Goal: Task Accomplishment & Management: Use online tool/utility

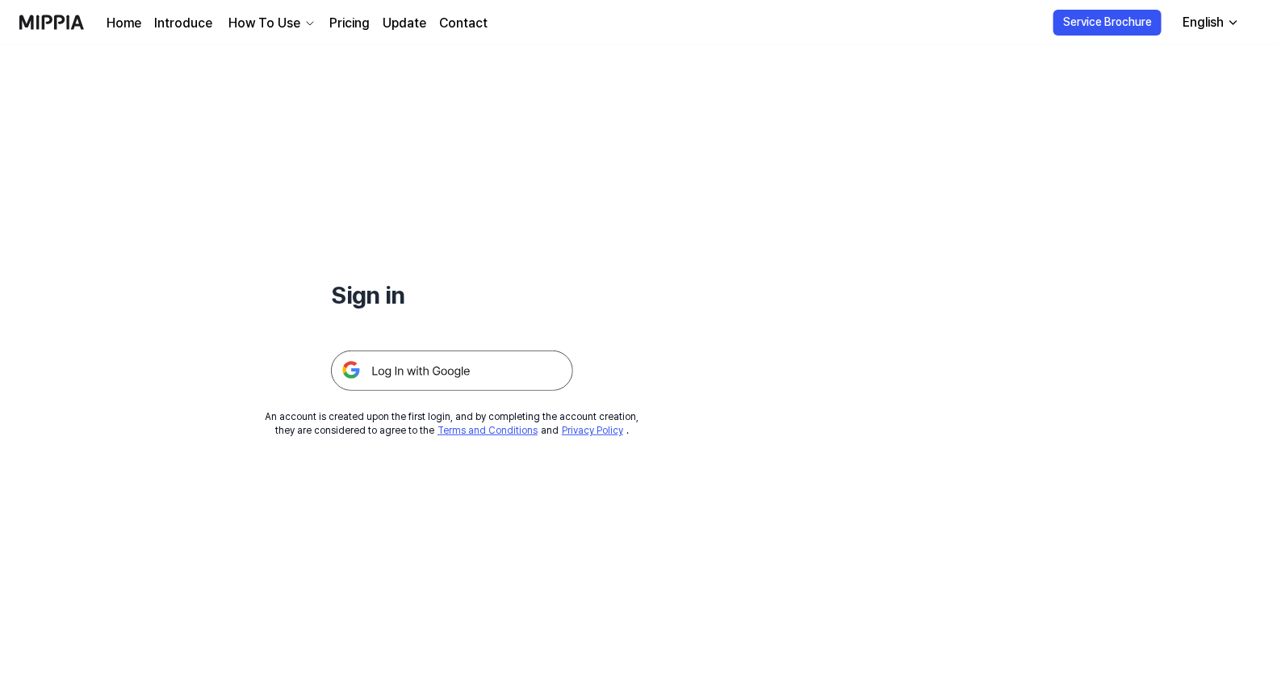
click at [408, 361] on img at bounding box center [452, 370] width 242 height 40
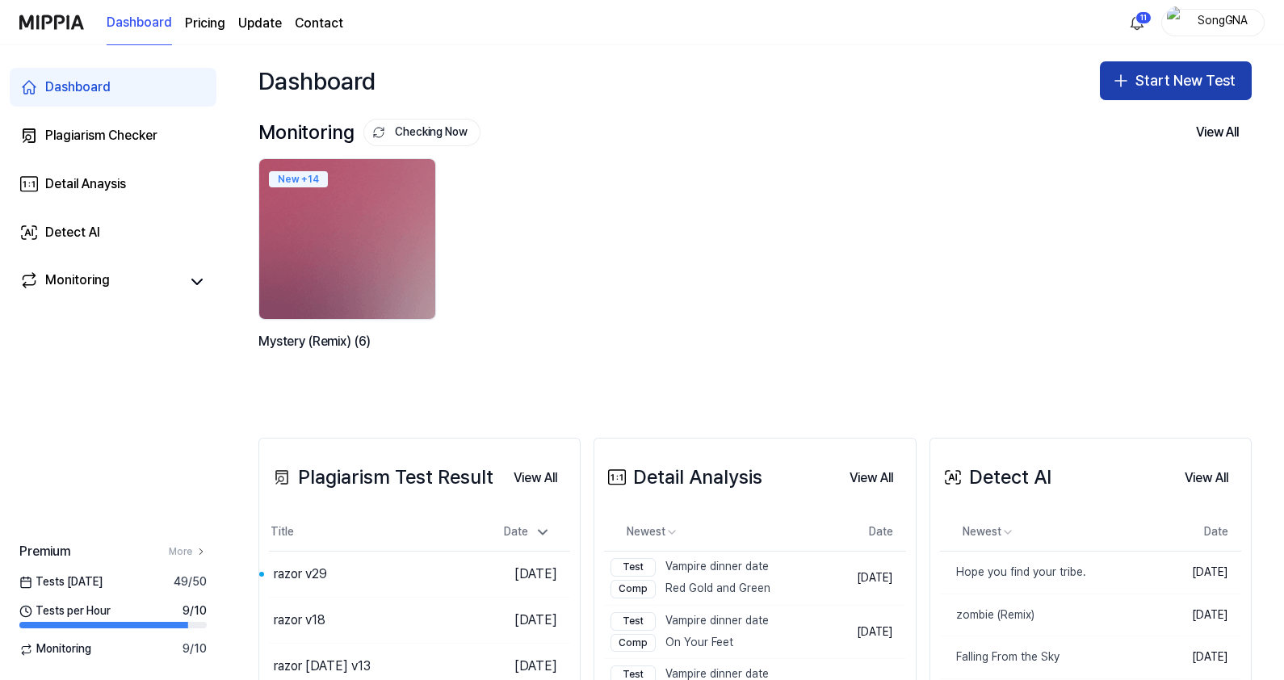
click at [1147, 86] on button "Start New Test" at bounding box center [1176, 80] width 152 height 39
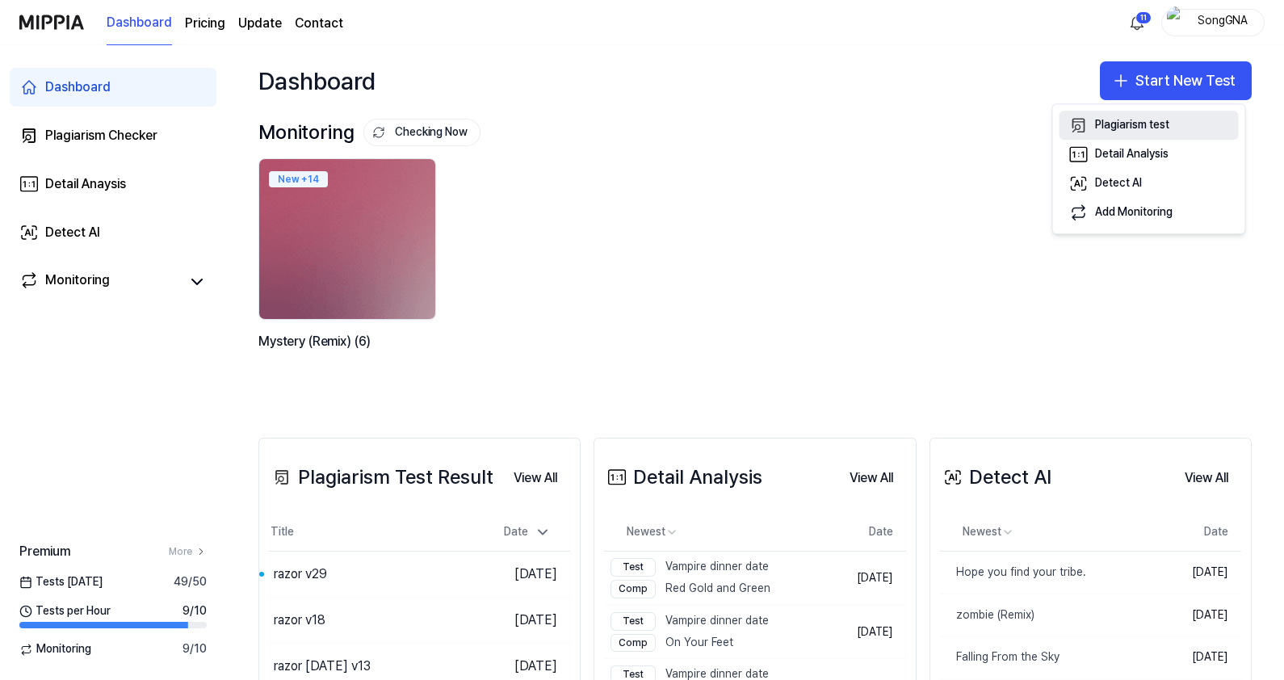
click at [1136, 127] on div "Plagiarism test" at bounding box center [1132, 126] width 74 height 16
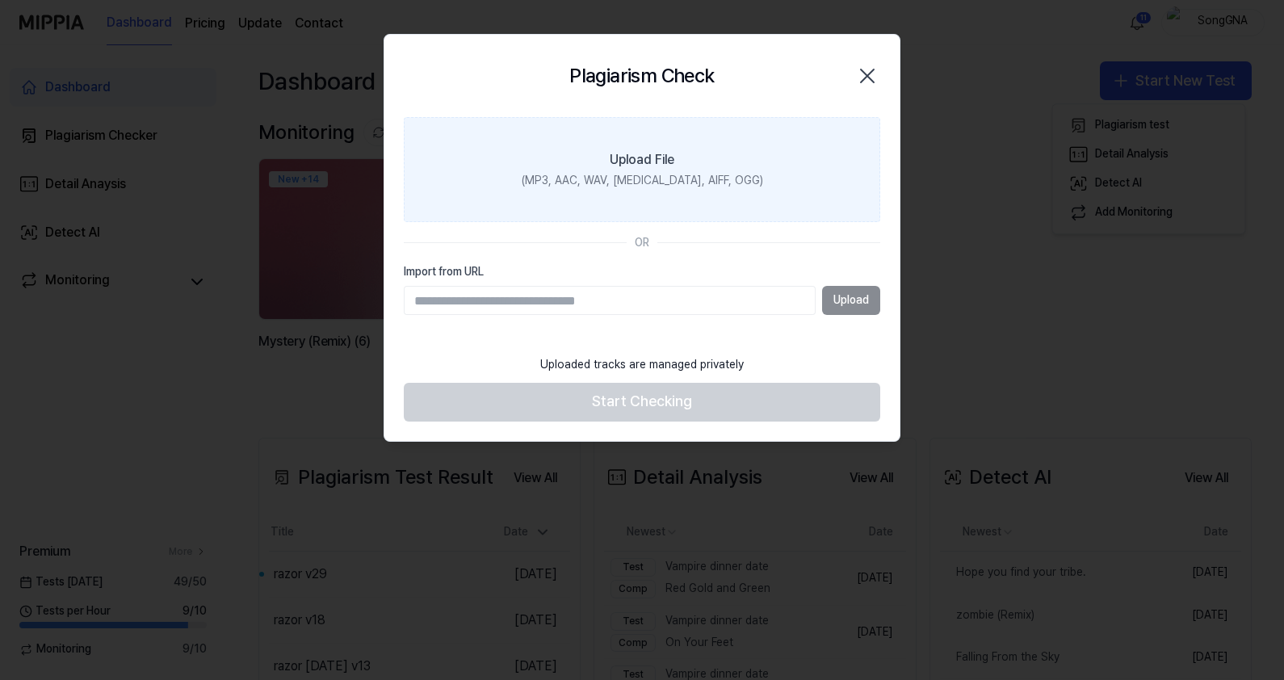
click at [540, 153] on label "Upload File (MP3, AAC, WAV, FLAC, AIFF, OGG)" at bounding box center [642, 169] width 476 height 105
click at [0, 0] on input "Upload File (MP3, AAC, WAV, FLAC, AIFF, OGG)" at bounding box center [0, 0] width 0 height 0
click at [670, 161] on div "Upload File" at bounding box center [642, 159] width 65 height 19
click at [0, 0] on input "Upload File (MP3, AAC, WAV, FLAC, AIFF, OGG)" at bounding box center [0, 0] width 0 height 0
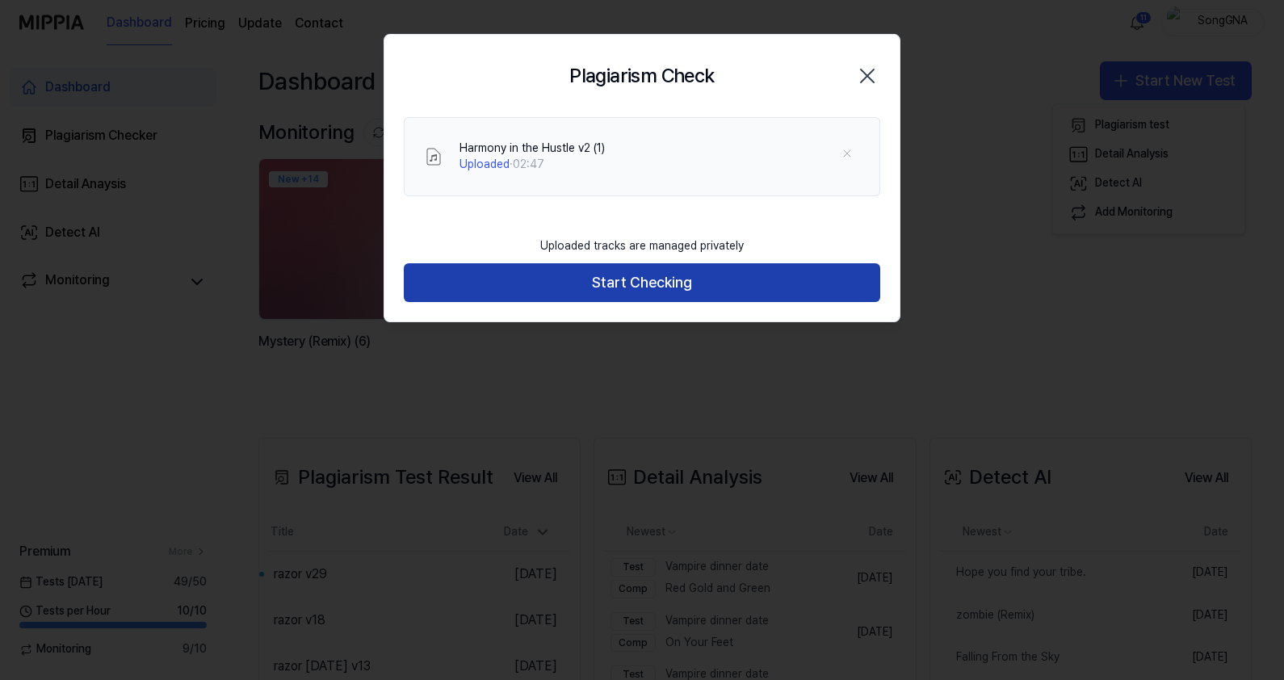
click at [682, 289] on button "Start Checking" at bounding box center [642, 282] width 476 height 39
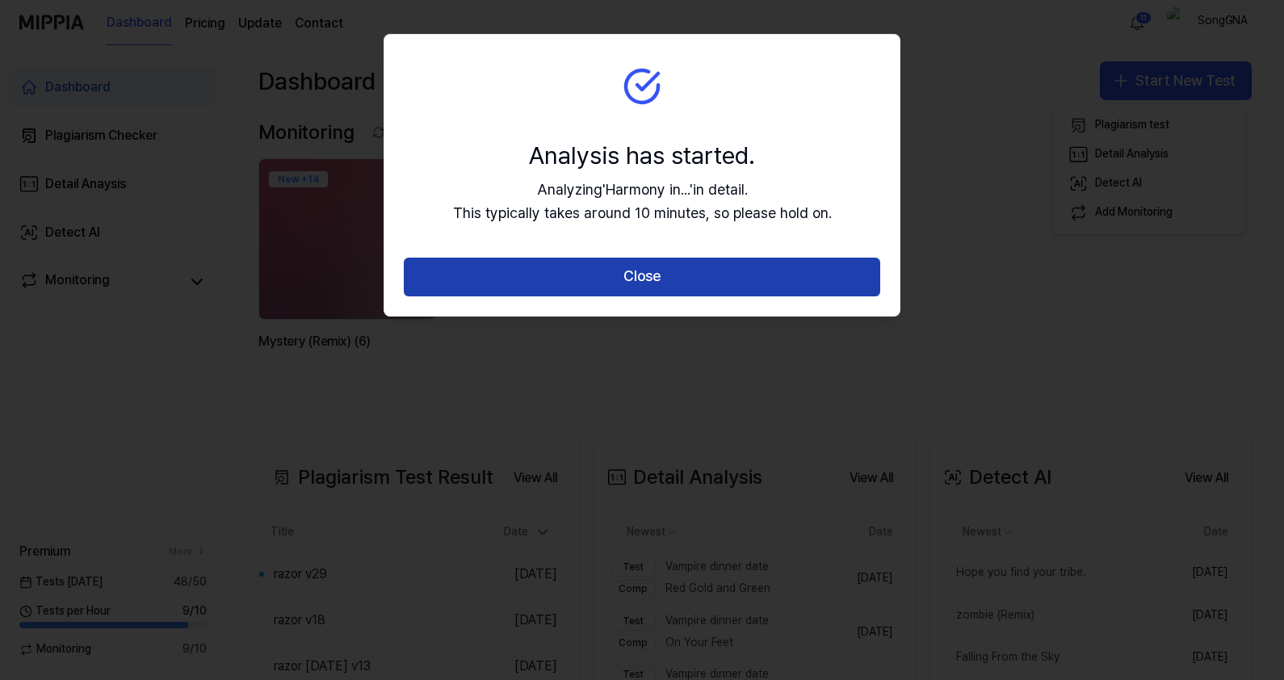
click at [640, 285] on button "Close" at bounding box center [642, 277] width 476 height 39
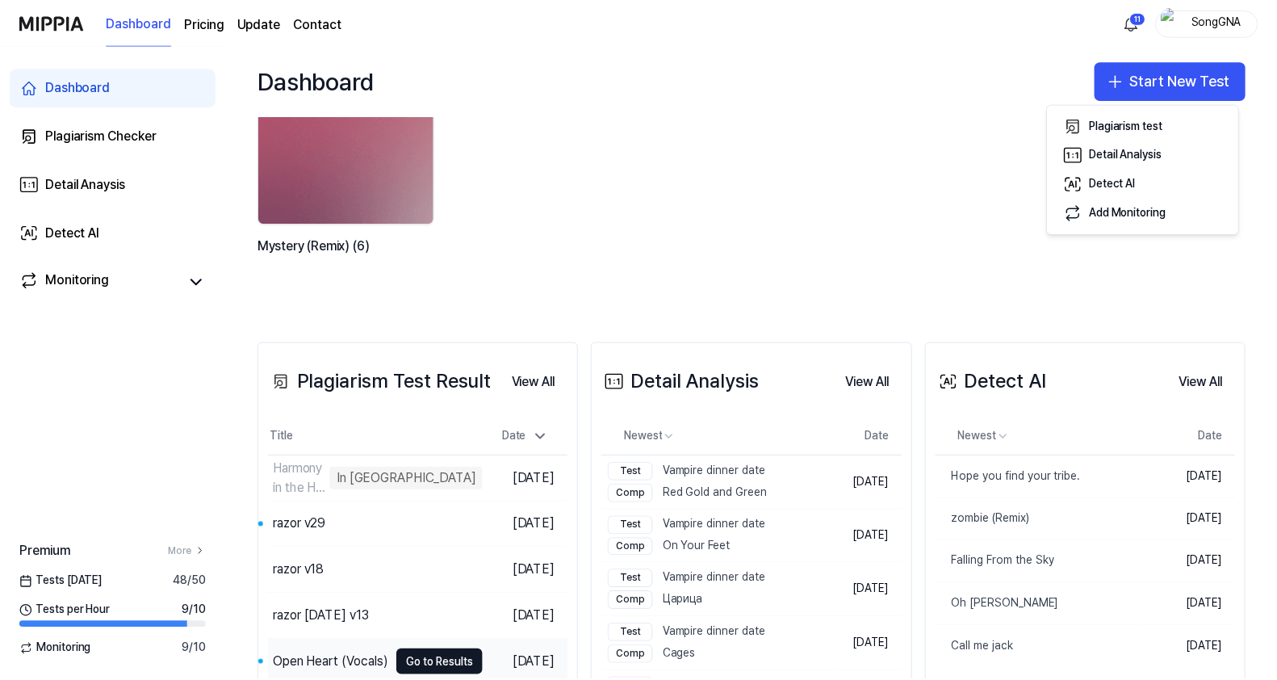
scroll to position [201, 0]
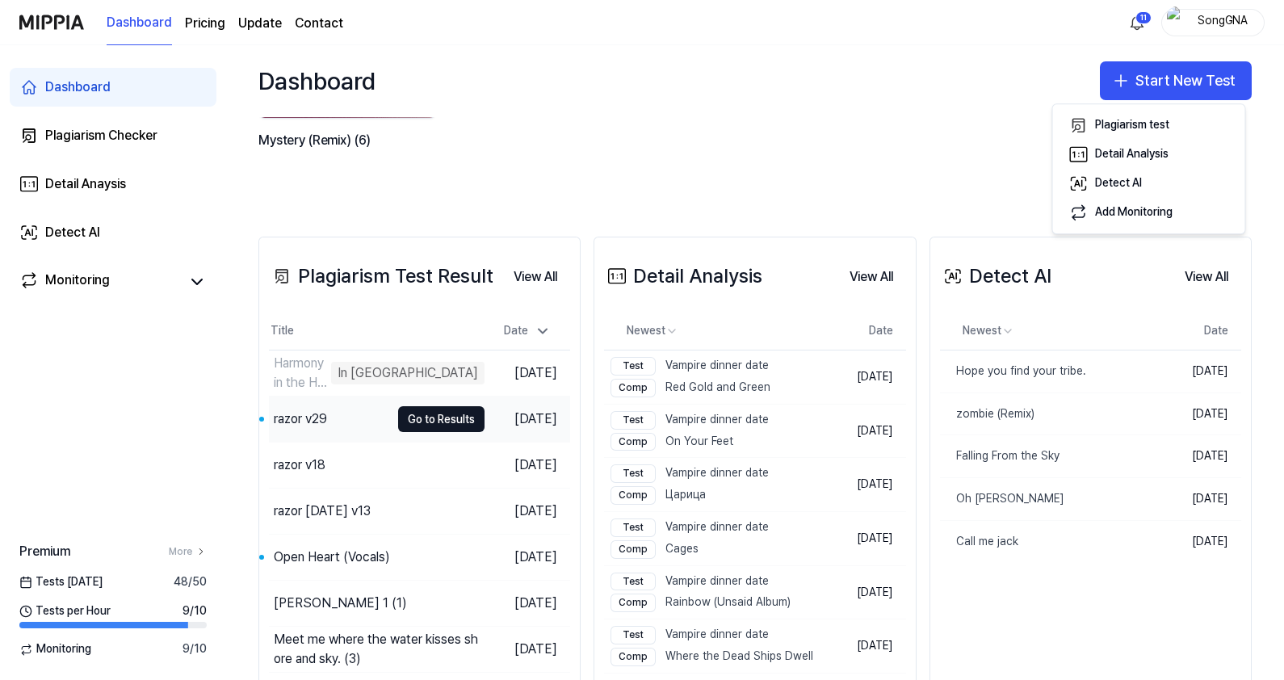
click at [311, 416] on div "razor v29" at bounding box center [300, 418] width 53 height 19
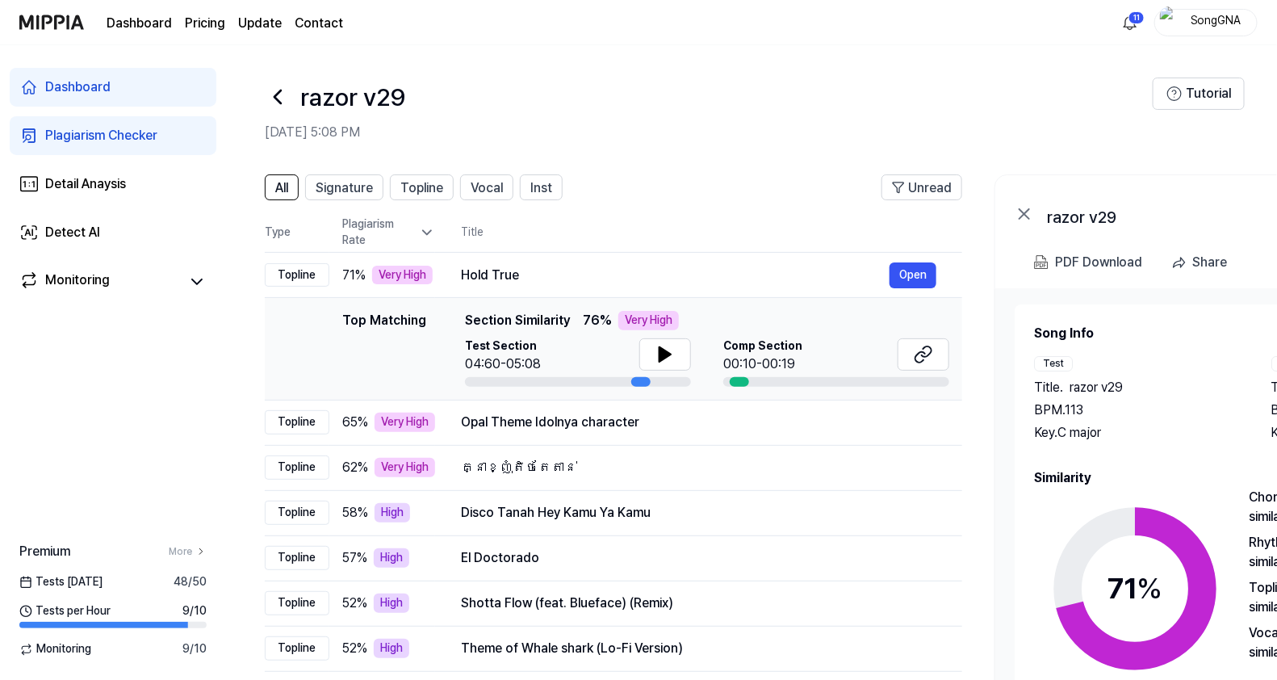
click at [270, 87] on icon at bounding box center [278, 97] width 26 height 26
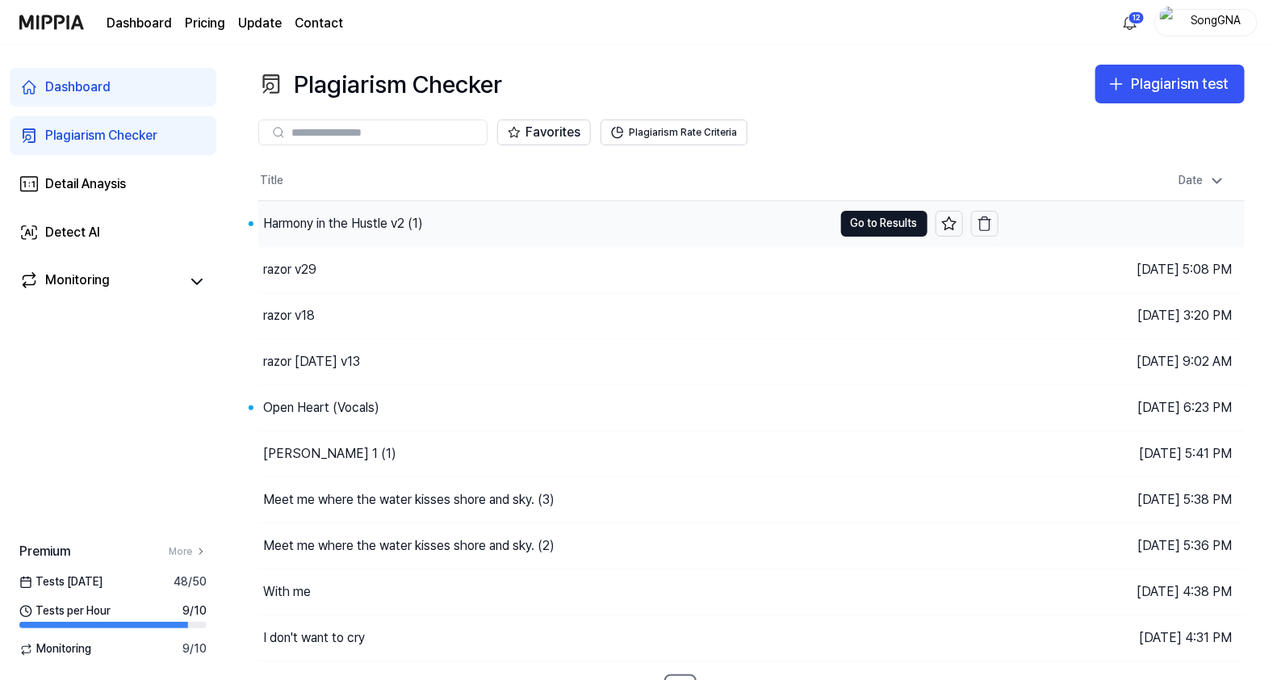
click at [317, 217] on div "Harmony in the Hustle v2 (1)" at bounding box center [343, 223] width 160 height 19
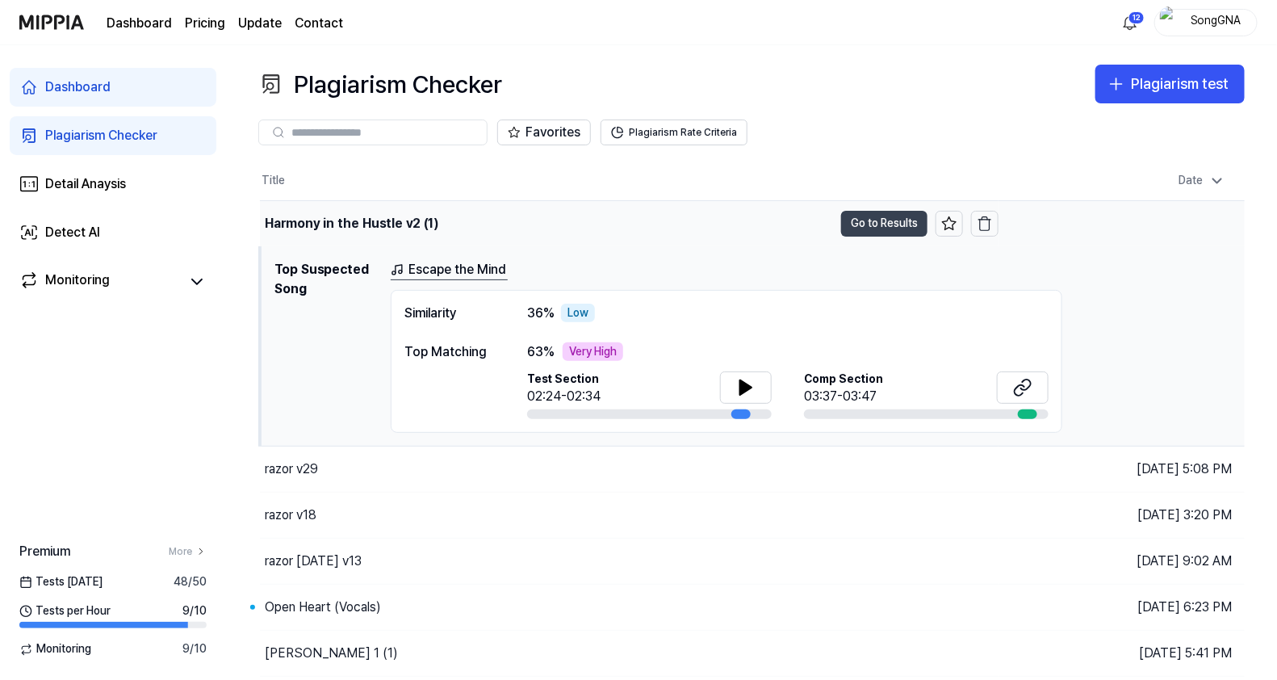
click at [860, 221] on button "Go to Results" at bounding box center [884, 224] width 86 height 26
